Goal: Task Accomplishment & Management: Use online tool/utility

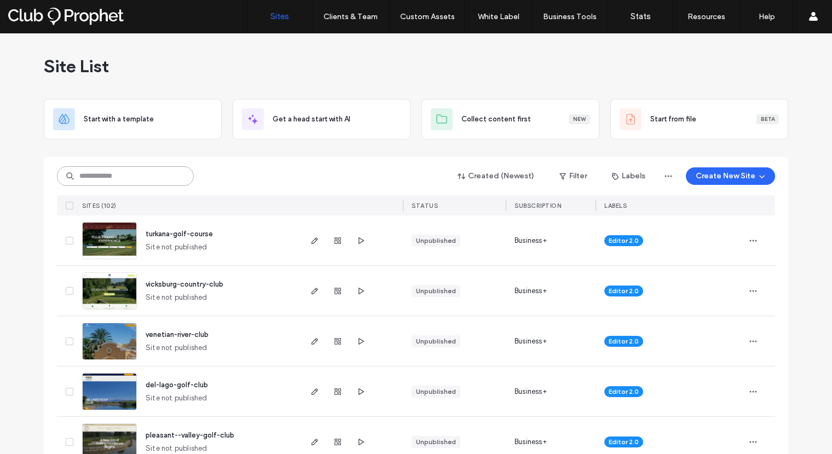
click at [137, 172] on input at bounding box center [125, 176] width 137 height 20
type input "*****"
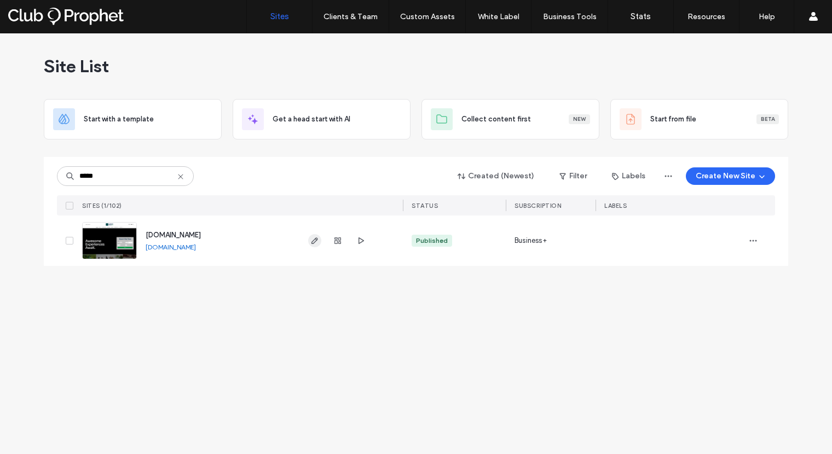
click at [314, 242] on icon "button" at bounding box center [314, 240] width 9 height 9
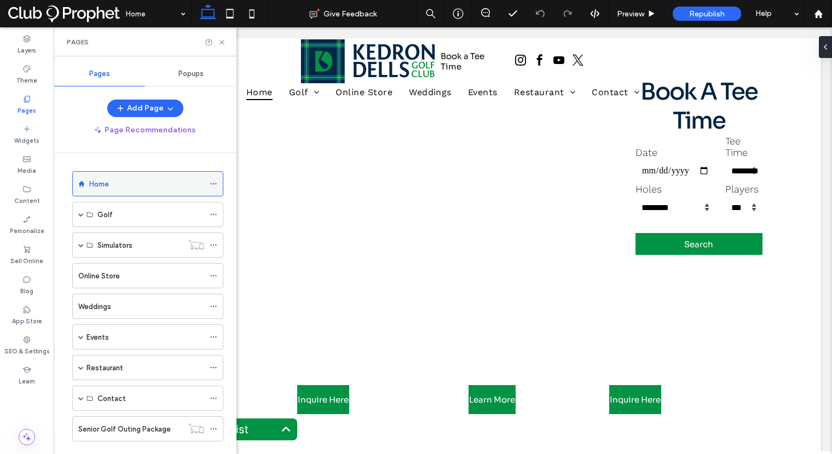
scroll to position [4, 0]
